Goal: Find specific page/section: Find specific page/section

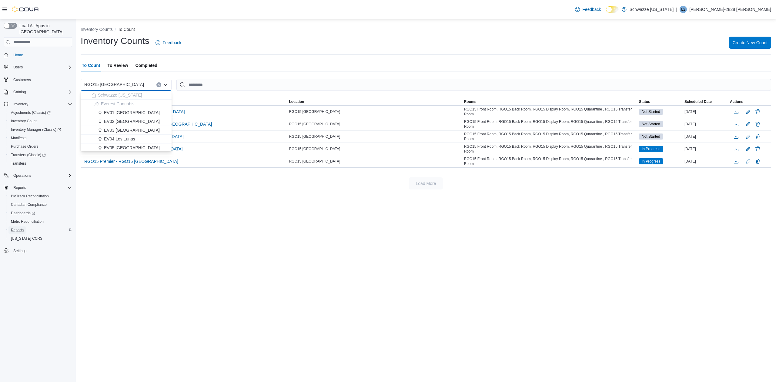
click at [24, 227] on link "Reports" at bounding box center [17, 230] width 18 height 7
